Goal: Information Seeking & Learning: Learn about a topic

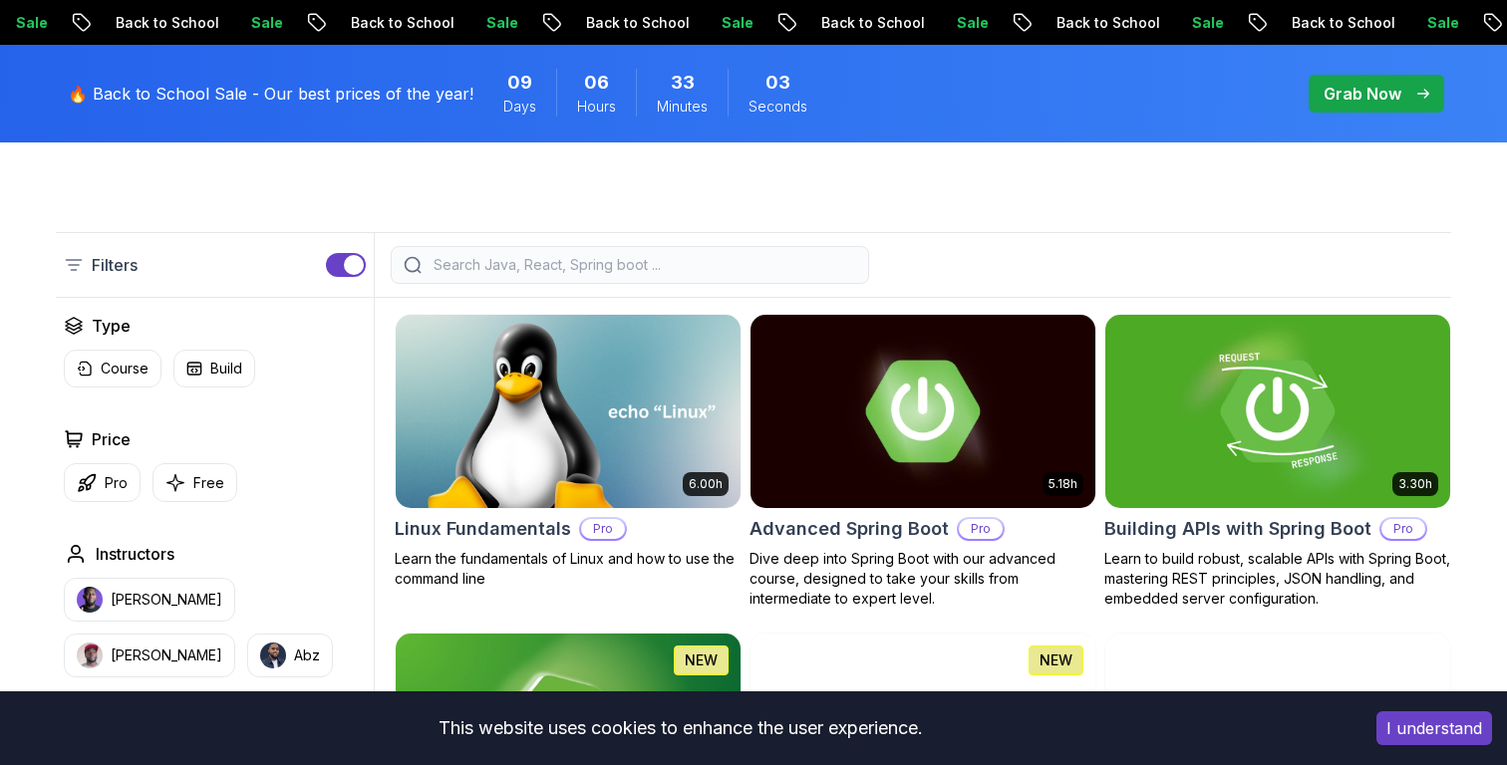
scroll to position [389, 0]
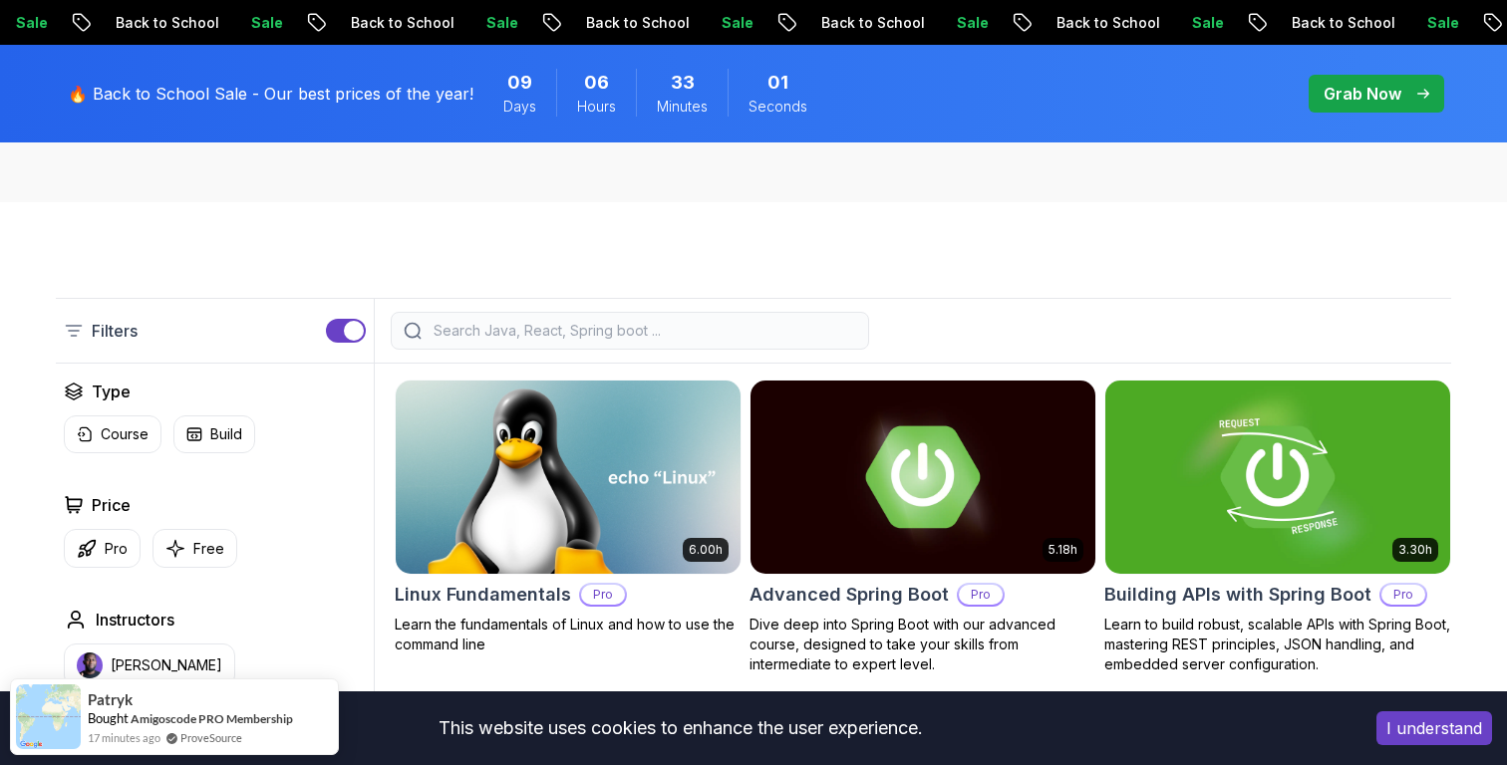
click at [527, 328] on input "search" at bounding box center [642, 331] width 426 height 20
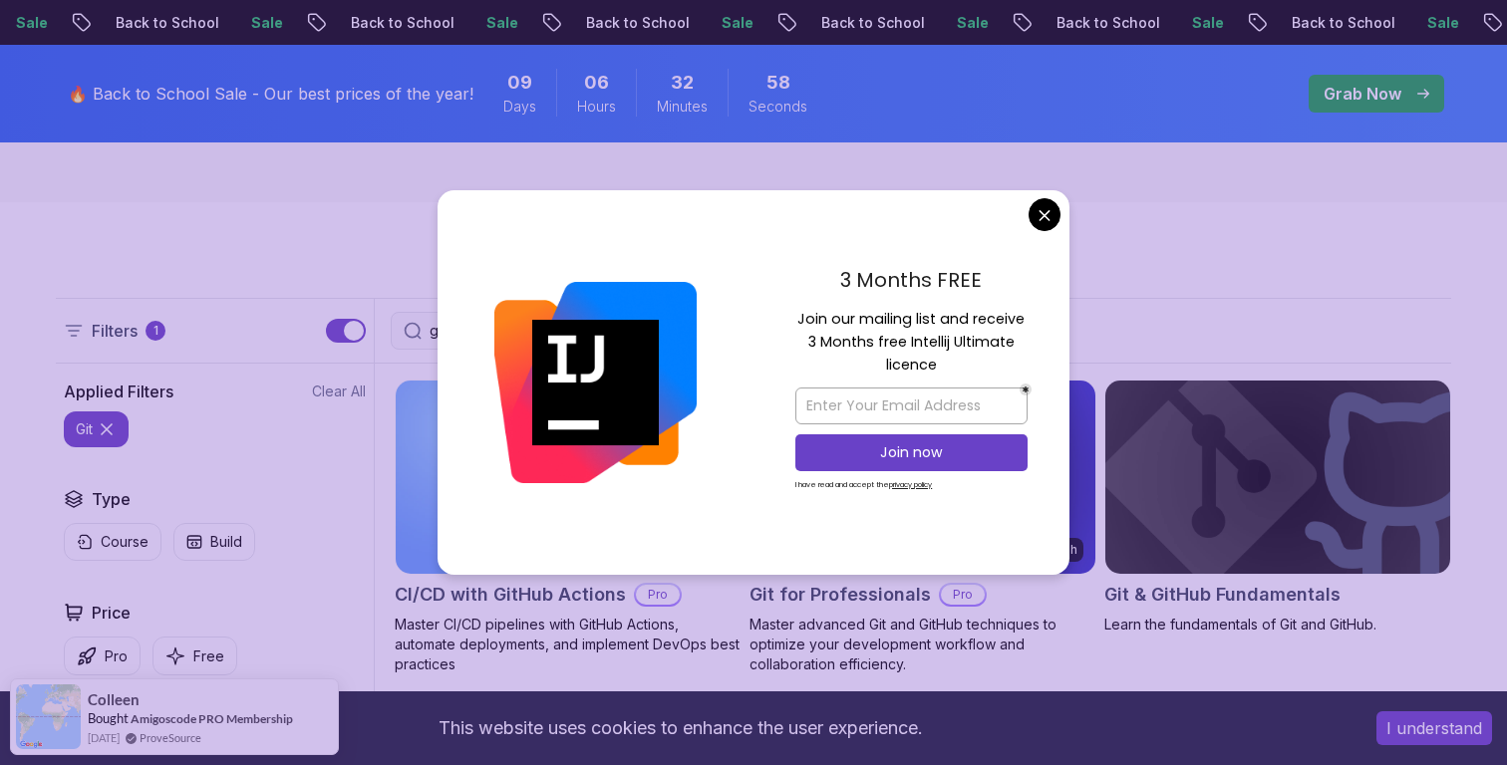
type input "git"
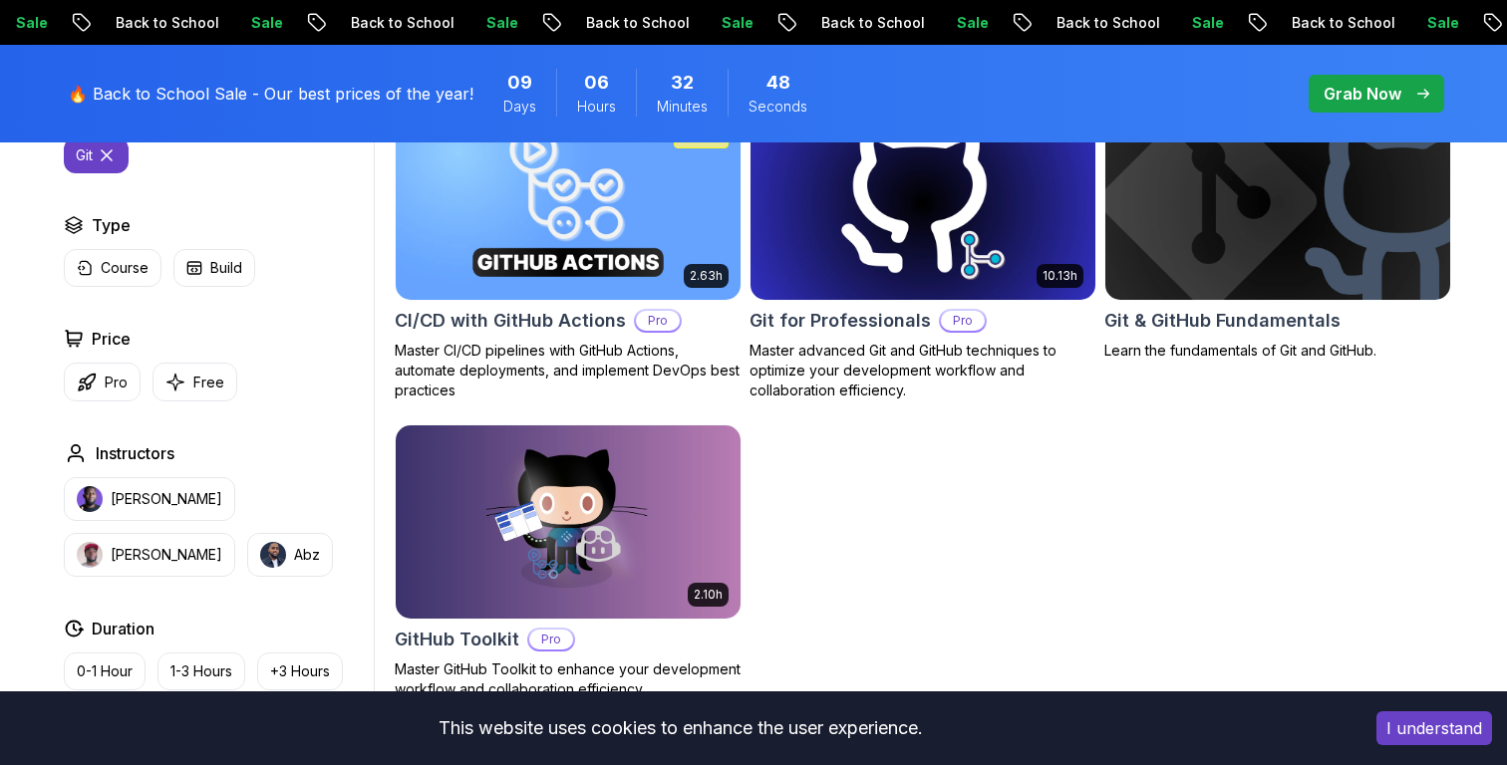
scroll to position [516, 0]
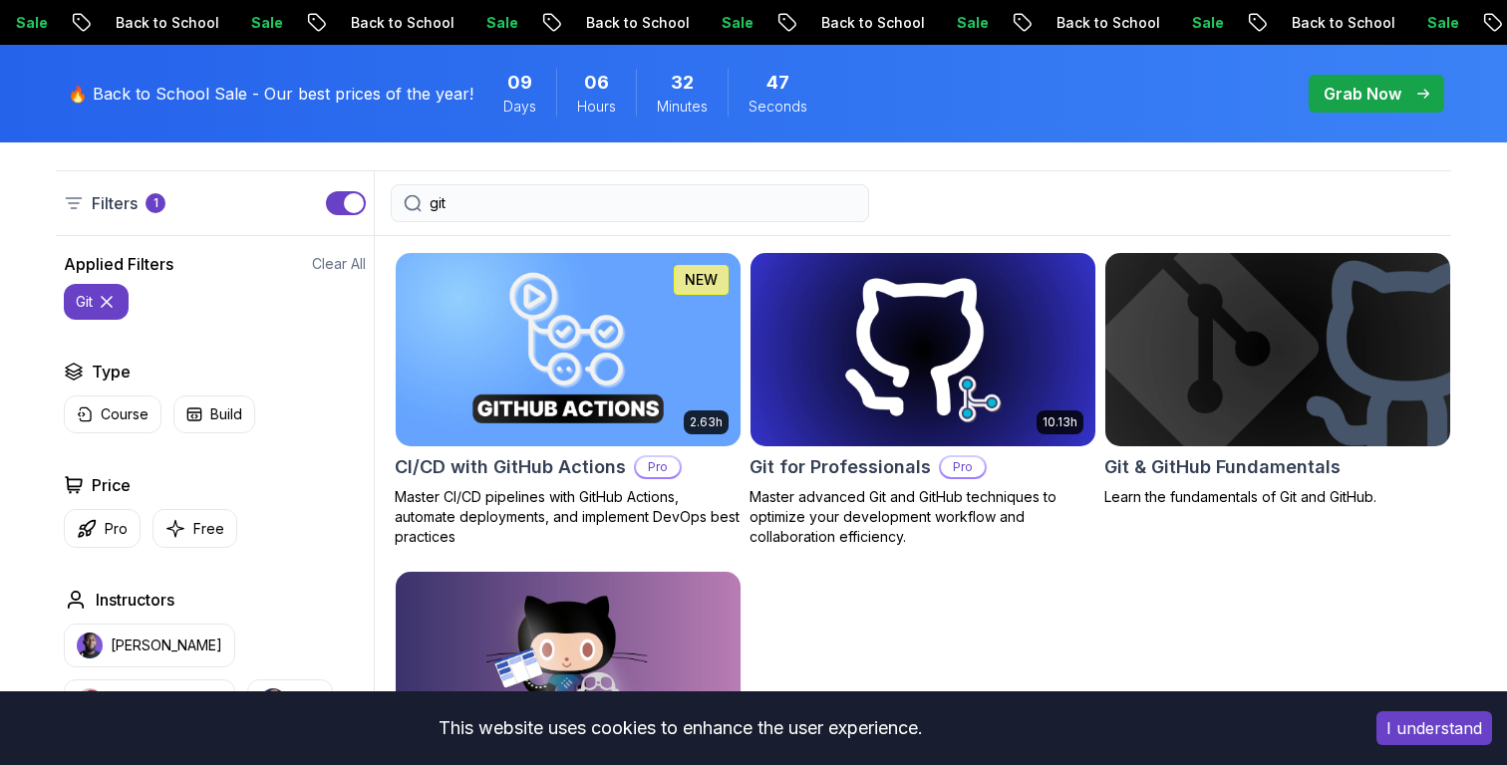
click at [1252, 338] on img at bounding box center [1277, 349] width 362 height 202
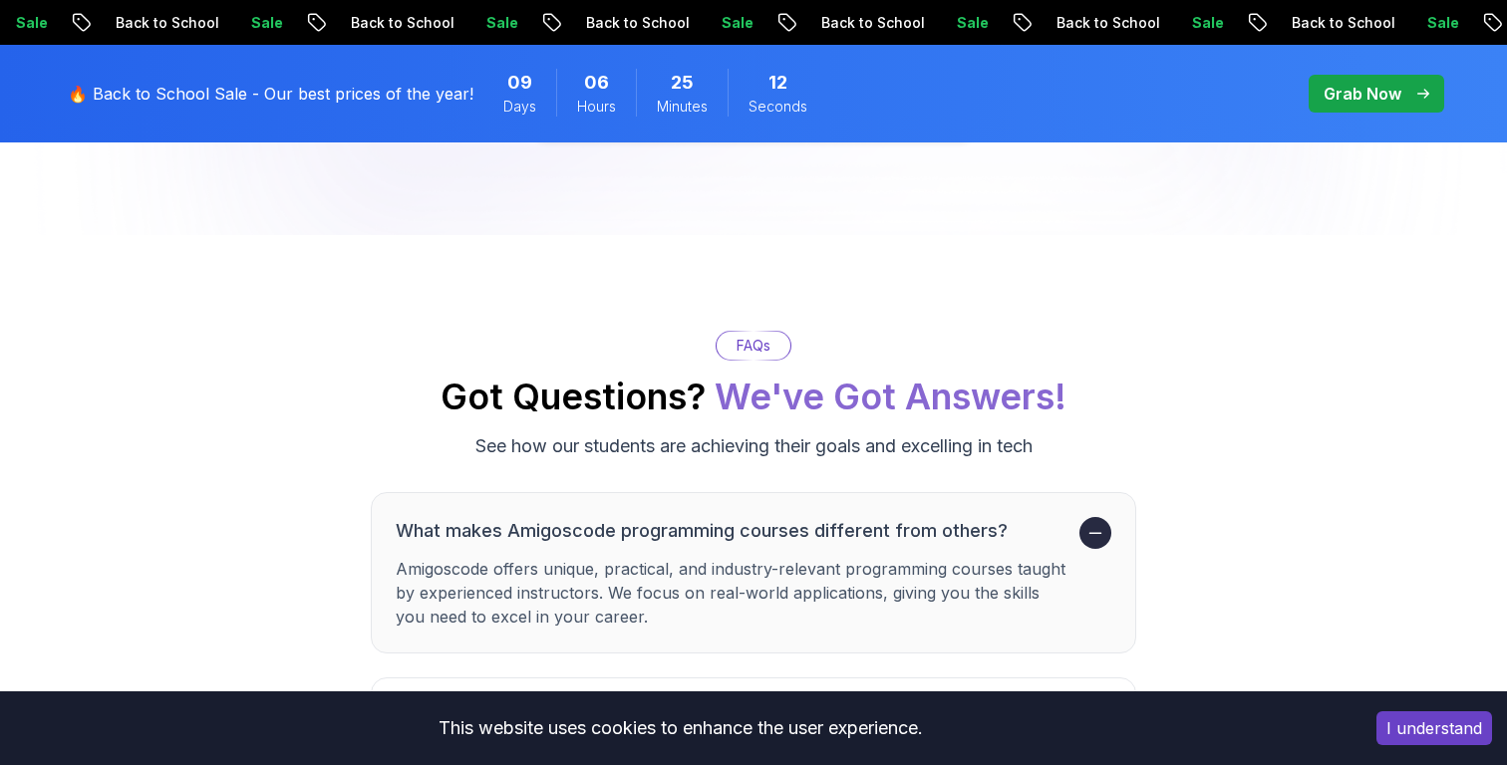
scroll to position [4568, 0]
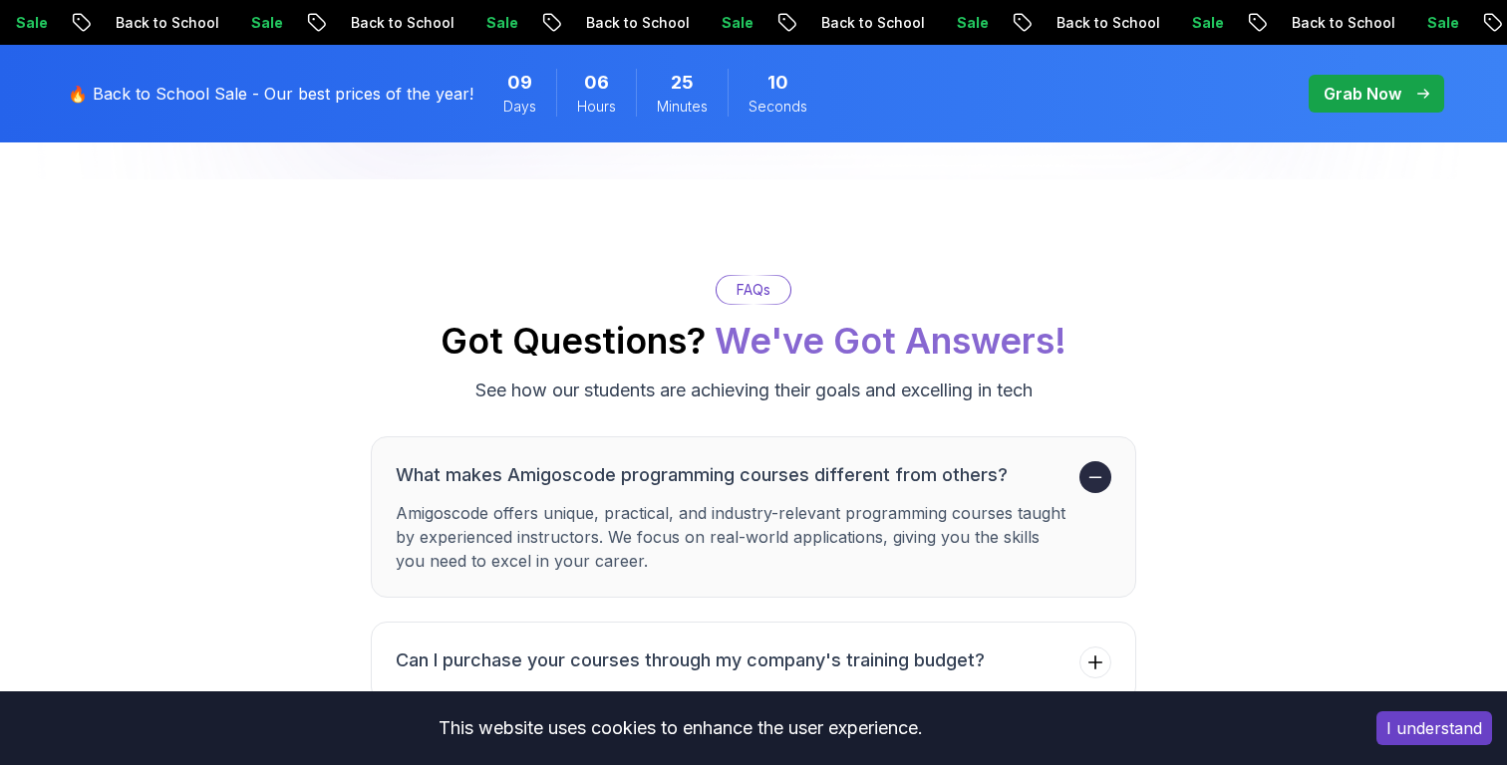
click at [1424, 725] on button "I understand" at bounding box center [1434, 728] width 116 height 34
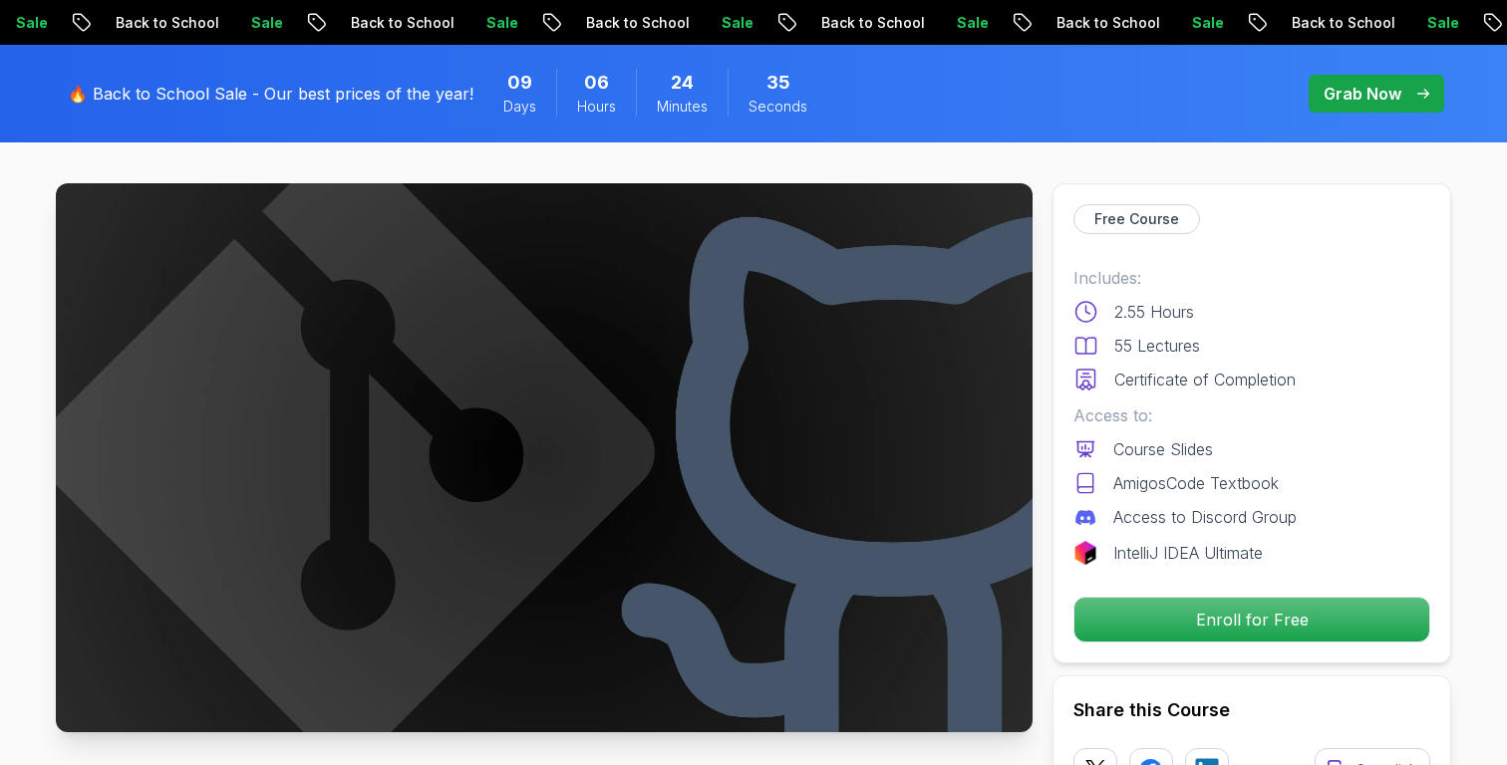
scroll to position [0, 0]
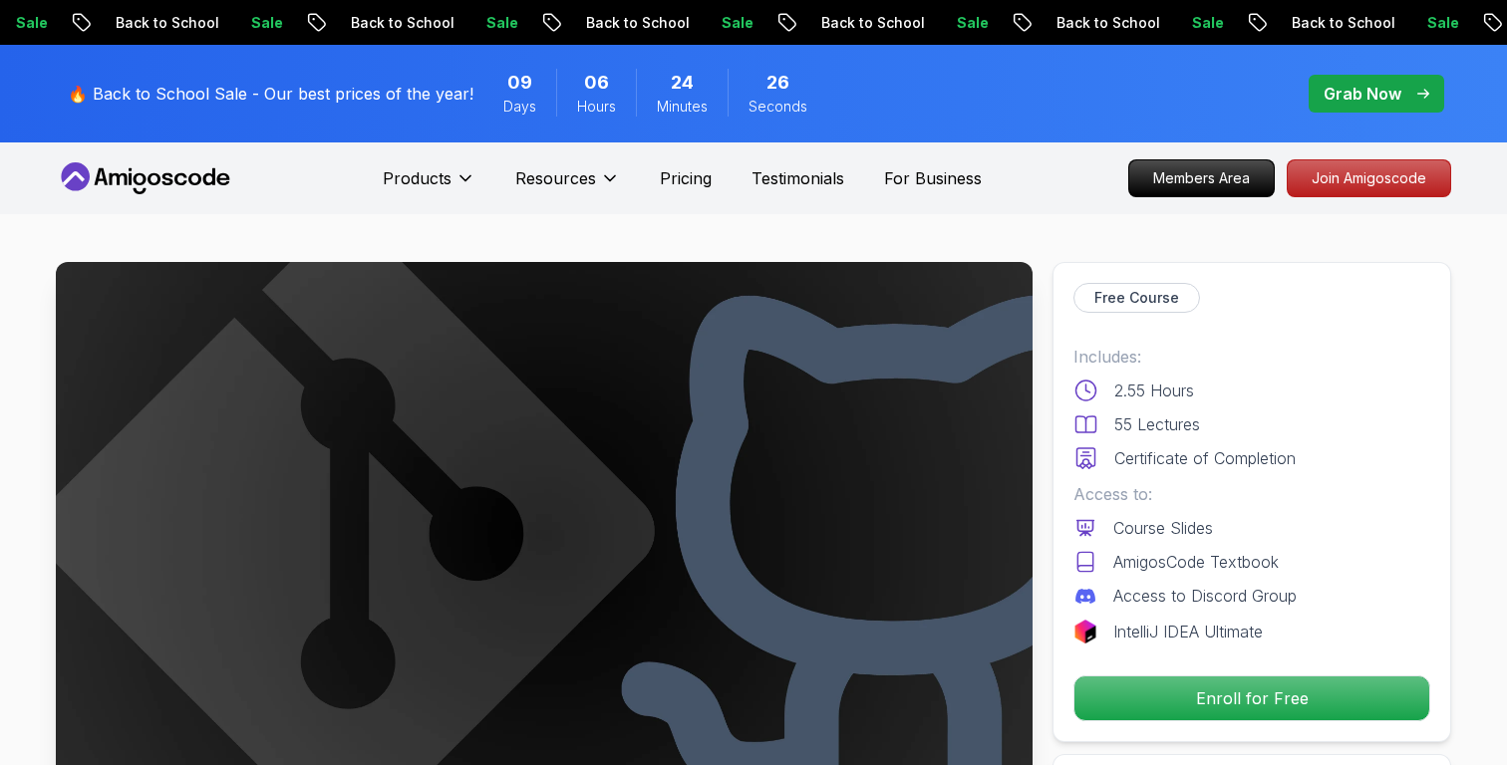
drag, startPoint x: 276, startPoint y: 178, endPoint x: 133, endPoint y: 174, distance: 143.5
click at [133, 174] on nav "Products Resources Pricing Testimonials For Business Members Area Join Amigosco…" at bounding box center [753, 178] width 1395 height 72
click at [133, 173] on icon at bounding box center [145, 178] width 179 height 32
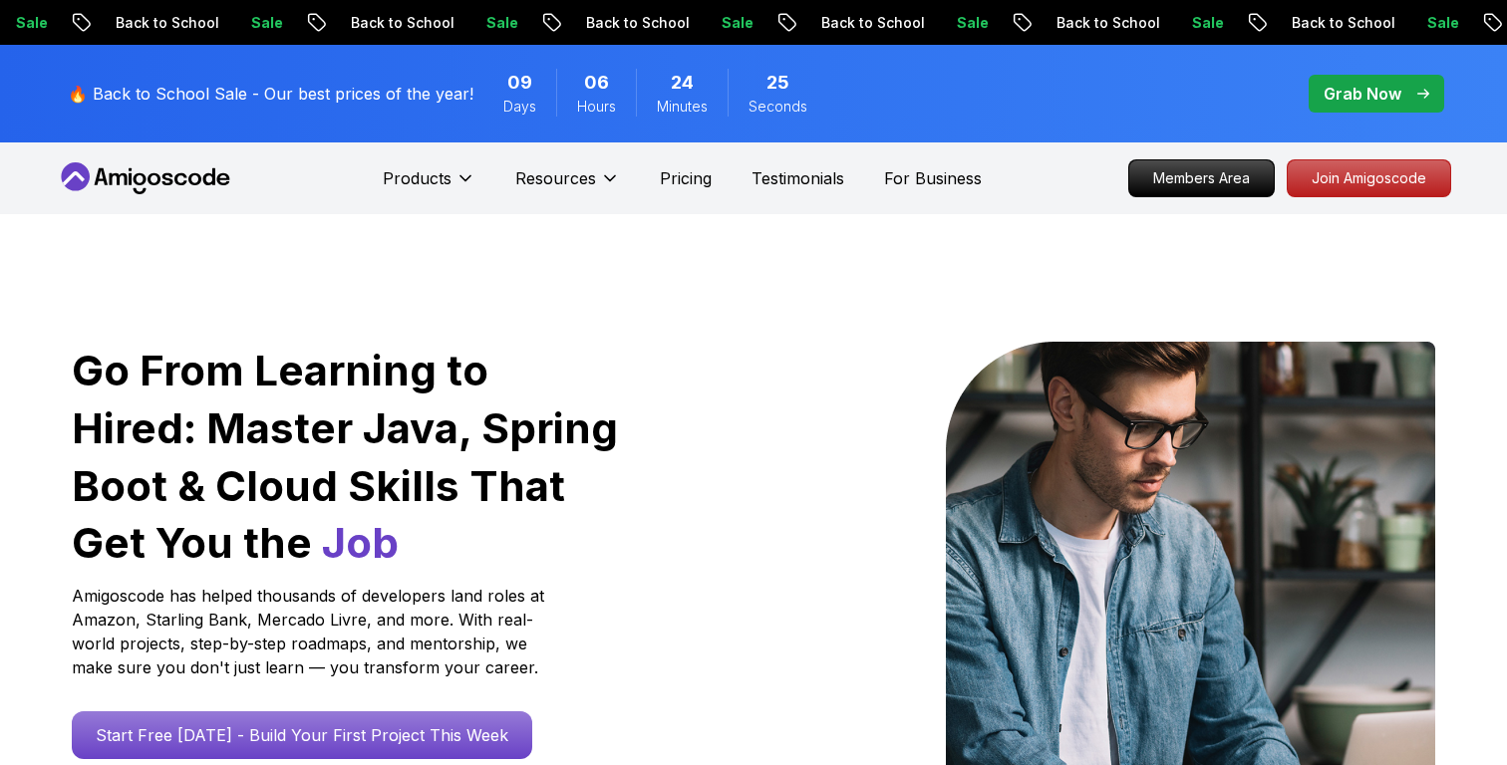
click at [133, 173] on icon at bounding box center [145, 178] width 179 height 32
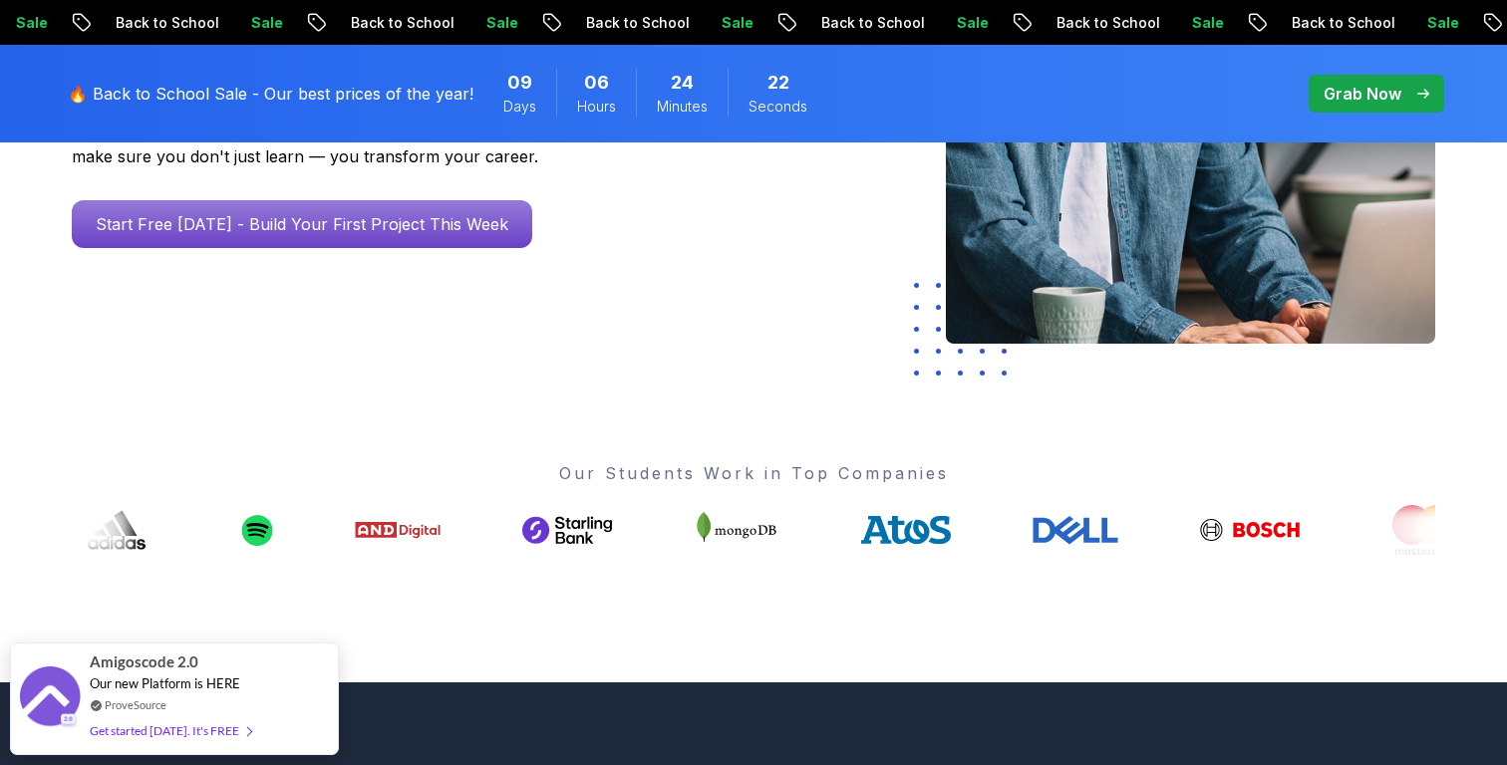
scroll to position [650, 0]
